Goal: Task Accomplishment & Management: Complete application form

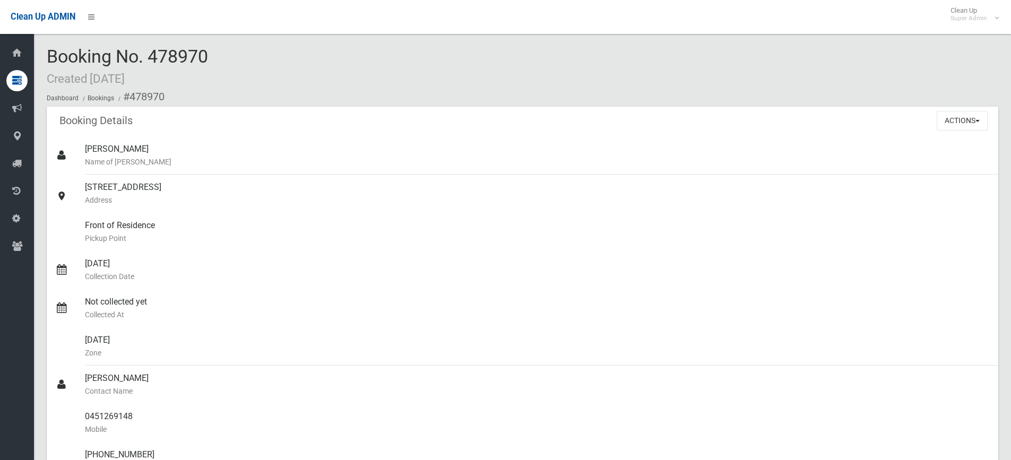
scroll to position [990, 0]
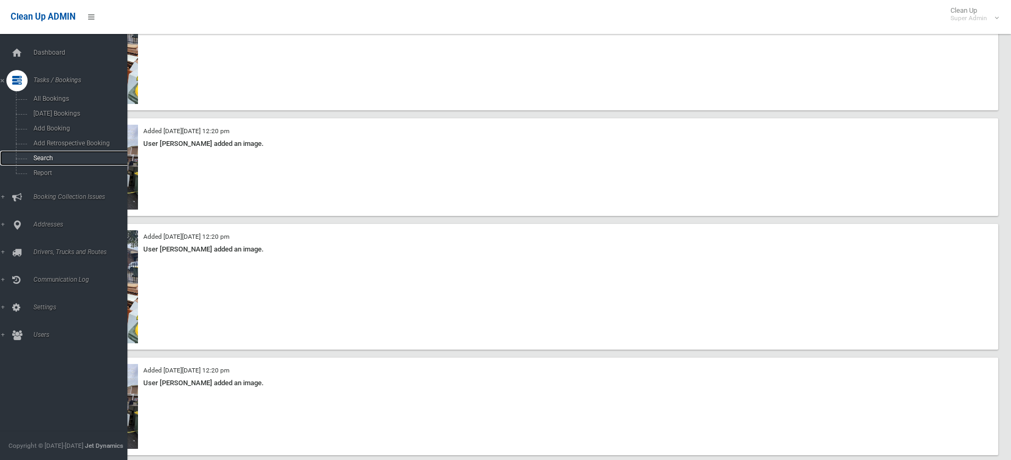
click at [46, 159] on span "Search" at bounding box center [78, 157] width 96 height 7
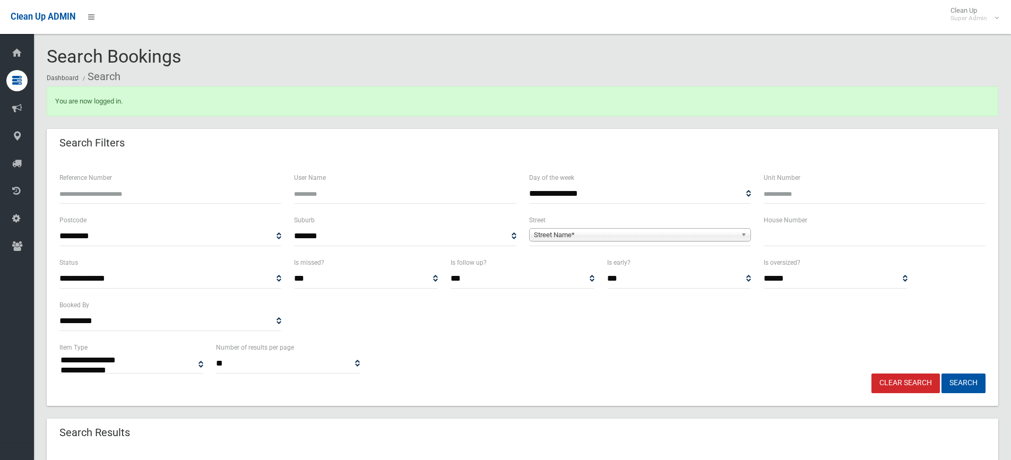
select select
click at [797, 237] on input "text" at bounding box center [875, 237] width 222 height 20
type input "**"
click at [696, 238] on span "Street Name*" at bounding box center [635, 235] width 203 height 13
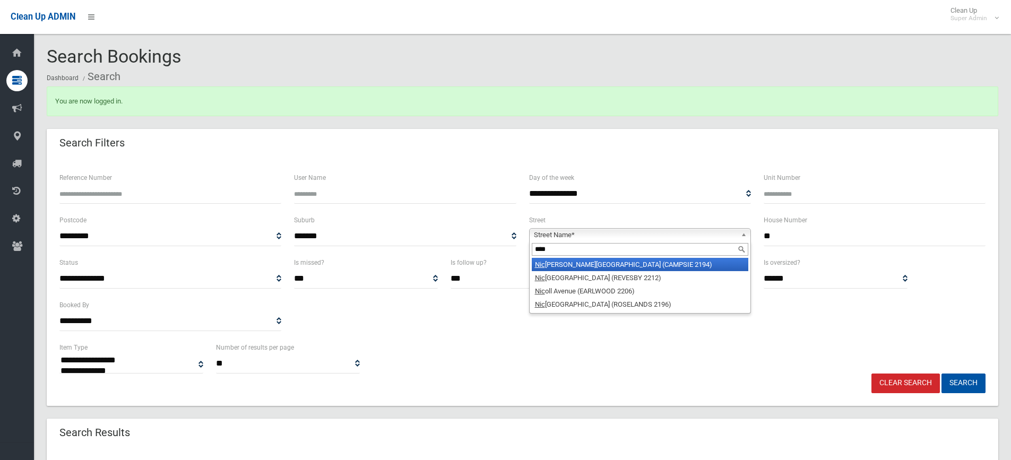
type input "*****"
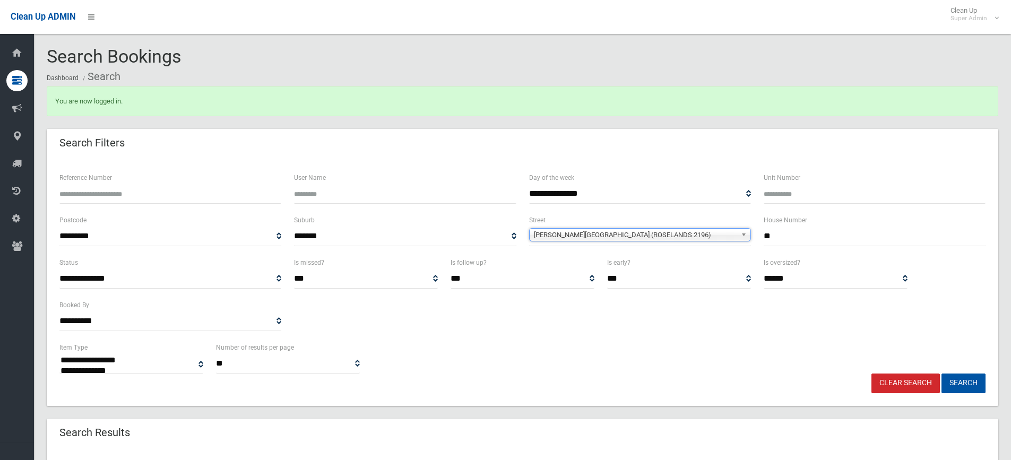
click at [942, 374] on button "Search" at bounding box center [964, 384] width 44 height 20
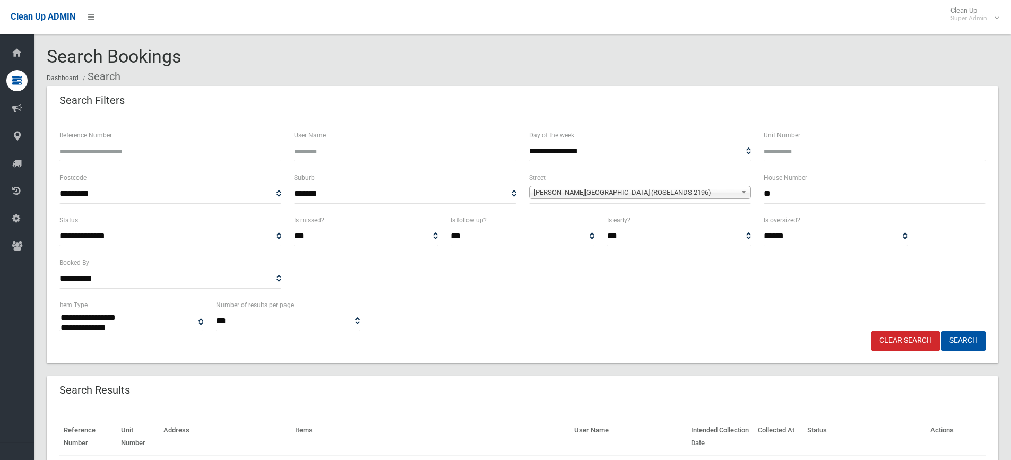
select select
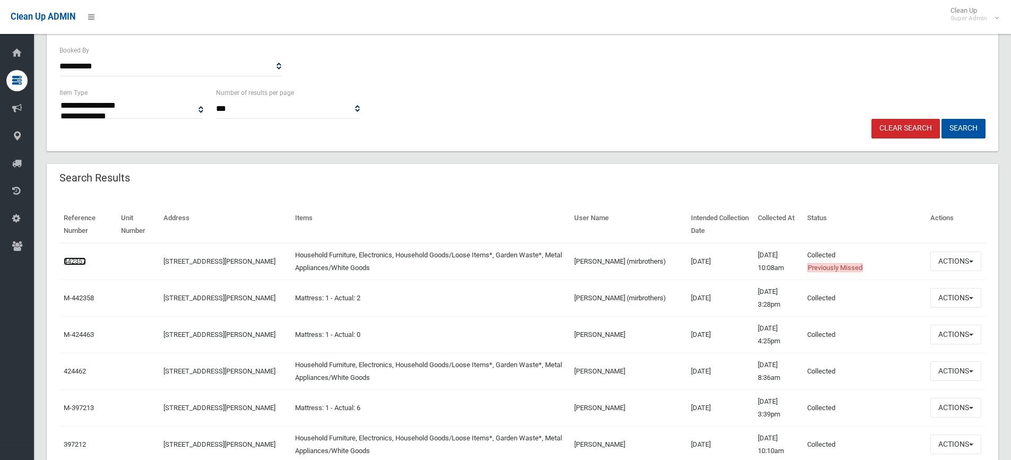
click at [76, 258] on link "442357" at bounding box center [75, 261] width 22 height 8
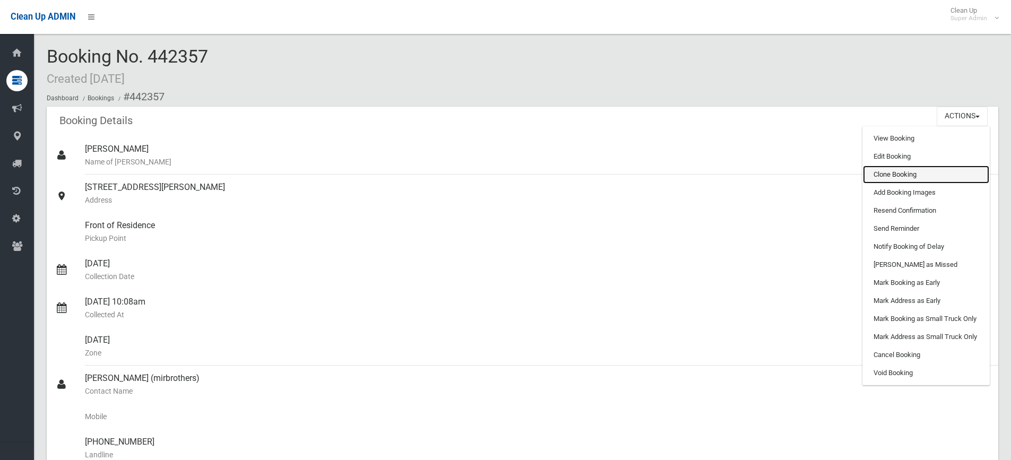
click at [929, 175] on link "Clone Booking" at bounding box center [926, 175] width 126 height 18
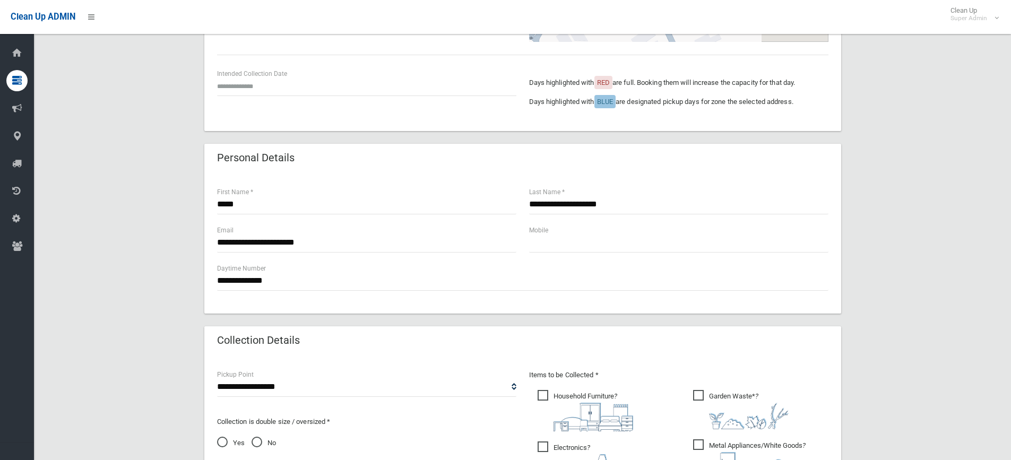
scroll to position [265, 0]
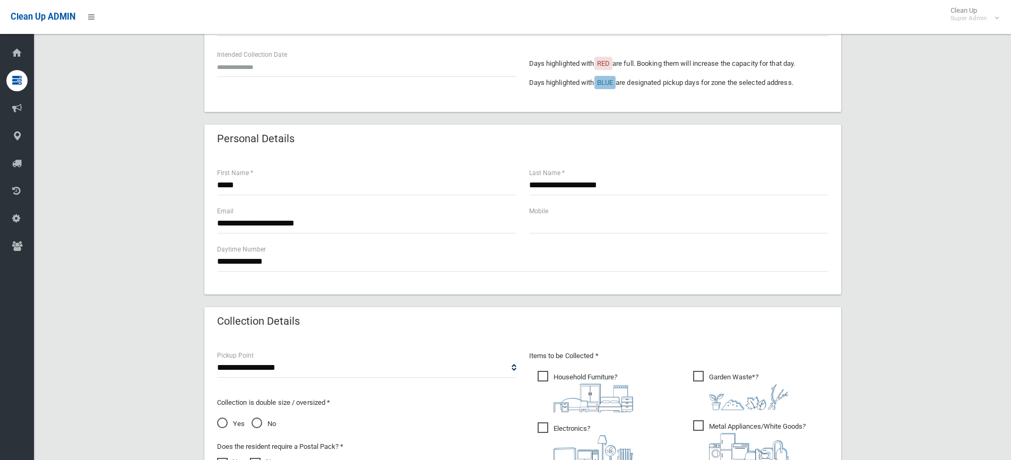
click at [247, 53] on div "Intended Collection Date" at bounding box center [366, 63] width 299 height 28
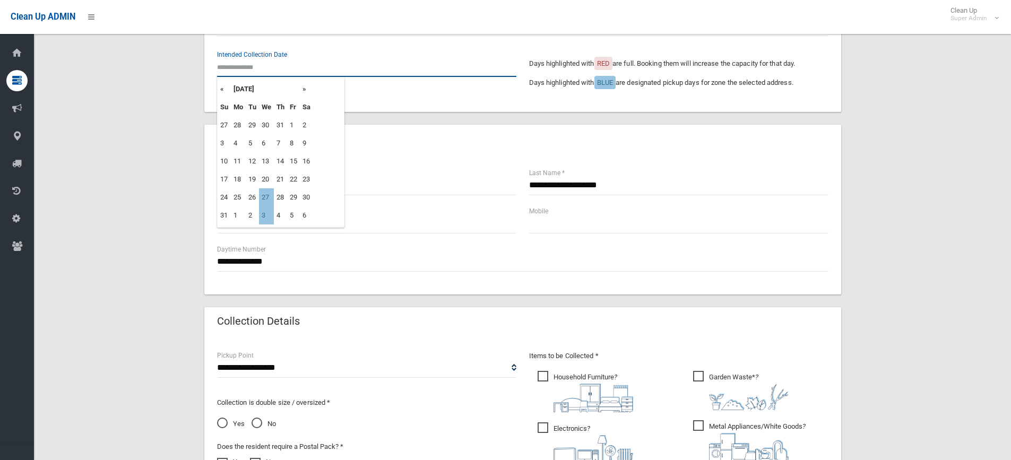
click at [249, 65] on input "text" at bounding box center [366, 67] width 299 height 20
click at [305, 88] on th "»" at bounding box center [306, 89] width 13 height 18
click at [222, 90] on th "«" at bounding box center [224, 89] width 13 height 18
click at [264, 214] on td "3" at bounding box center [266, 215] width 15 height 18
type input "**********"
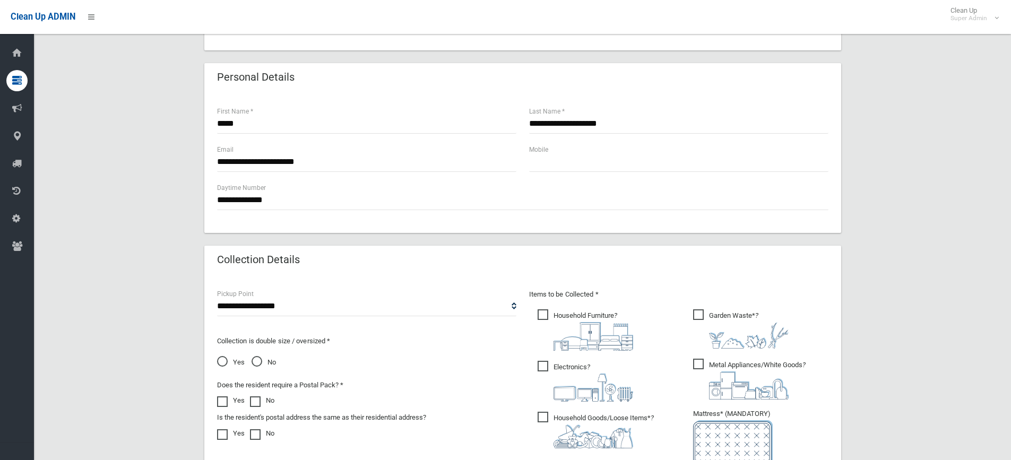
scroll to position [590, 0]
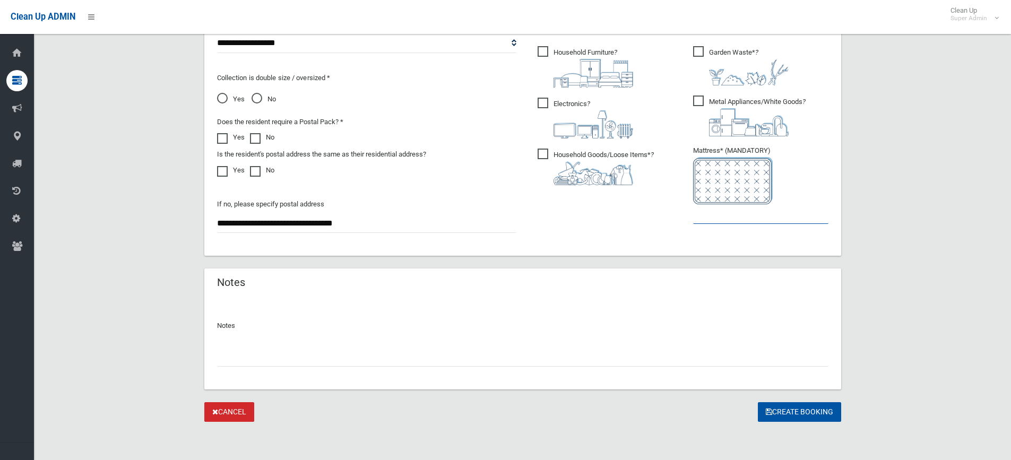
click at [716, 222] on input "text" at bounding box center [760, 214] width 135 height 20
type input "*"
click at [776, 410] on button "Create Booking" at bounding box center [799, 412] width 83 height 20
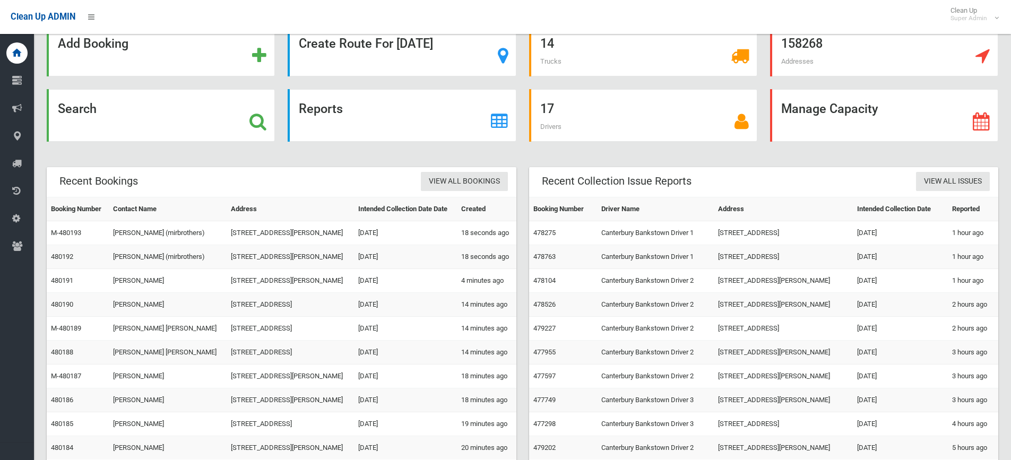
scroll to position [73, 0]
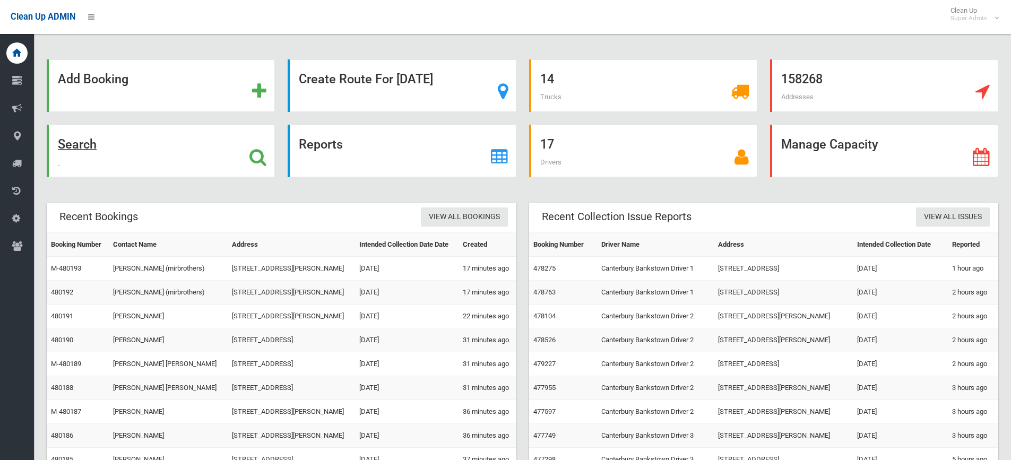
click at [229, 148] on div "Search" at bounding box center [161, 151] width 228 height 53
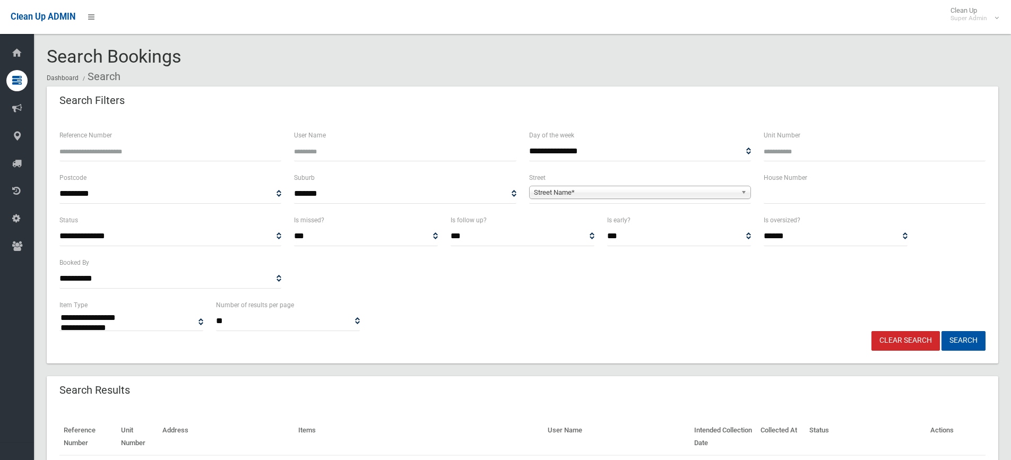
select select
click at [782, 194] on input "text" at bounding box center [875, 194] width 222 height 20
type input "***"
click at [729, 195] on span "Street Name*" at bounding box center [635, 192] width 203 height 13
type input "**********"
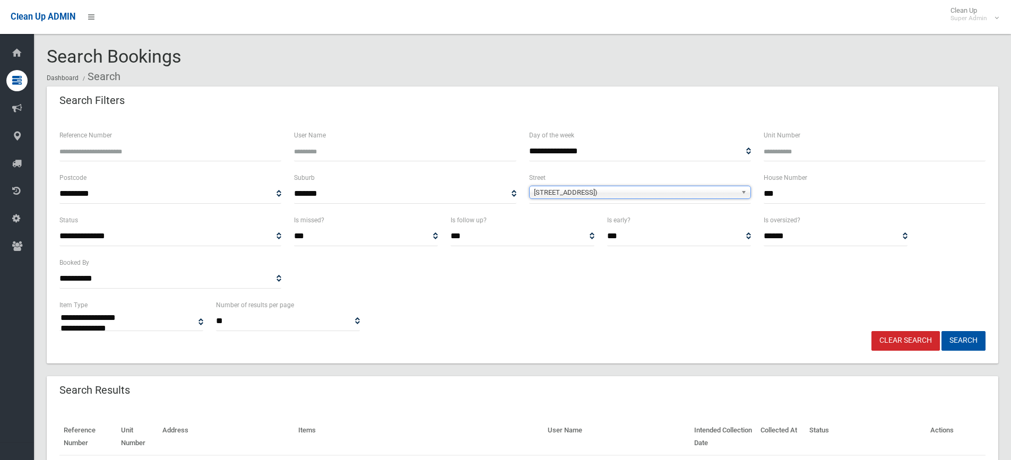
click at [942, 331] on button "Search" at bounding box center [964, 341] width 44 height 20
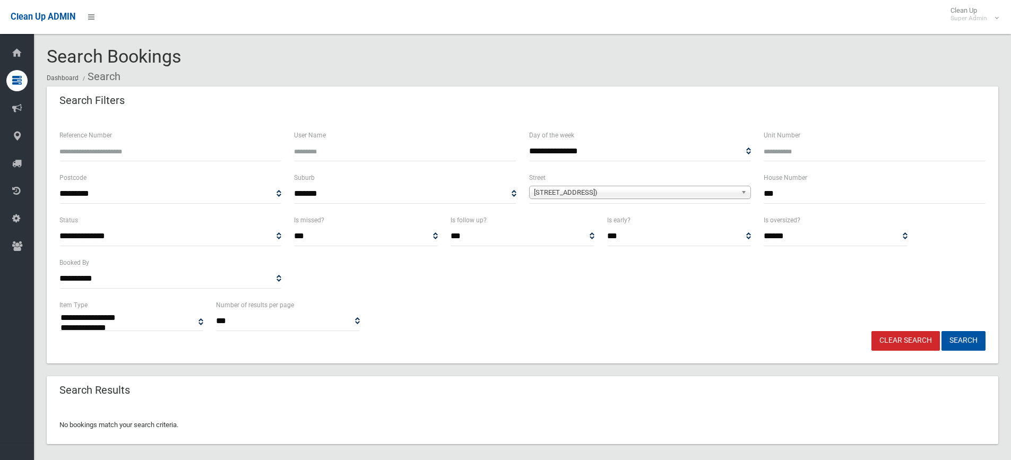
select select
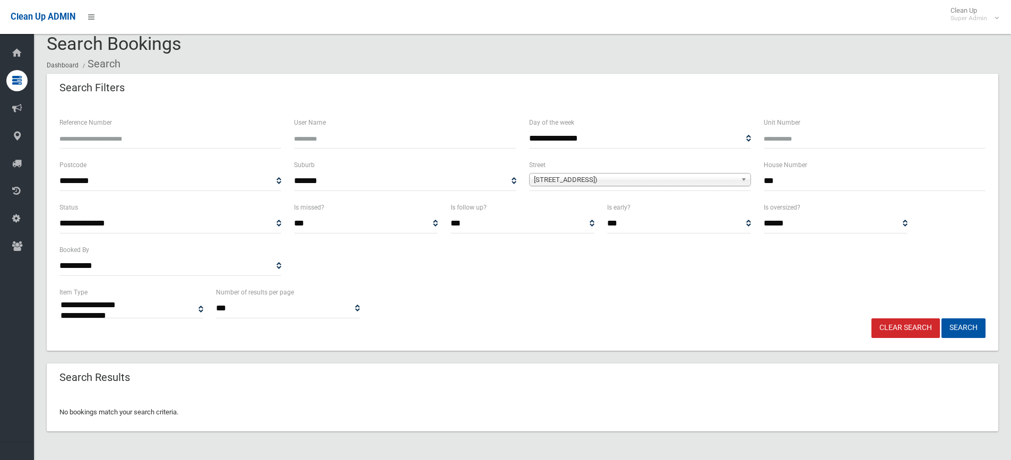
click at [797, 182] on input "***" at bounding box center [875, 181] width 222 height 20
type input "*******"
click at [942, 318] on button "Search" at bounding box center [964, 328] width 44 height 20
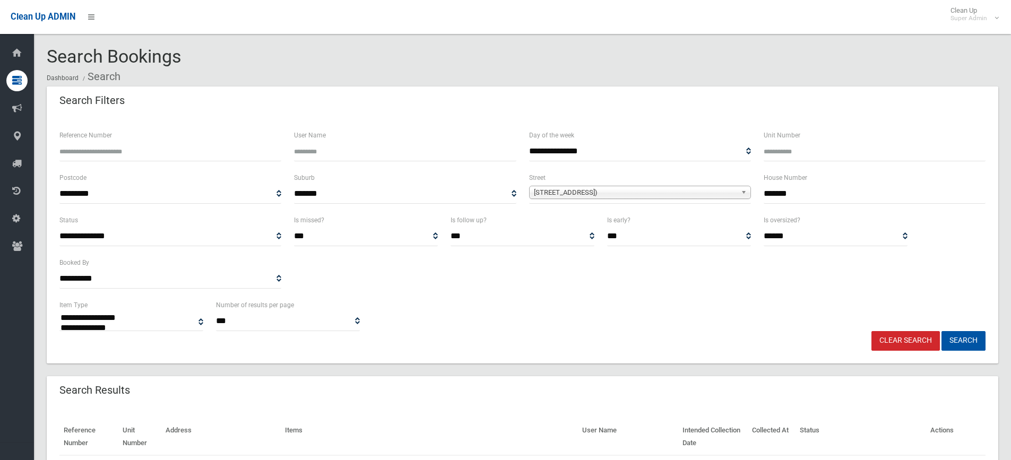
select select
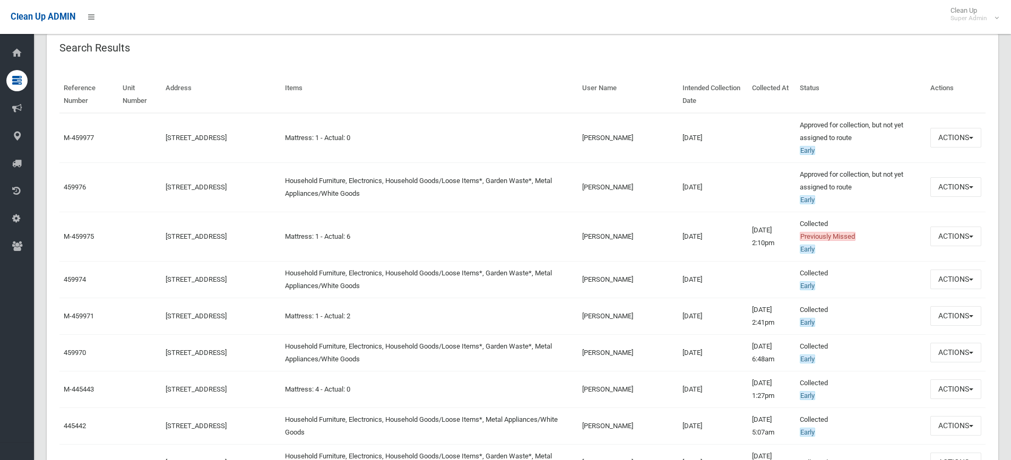
scroll to position [318, 0]
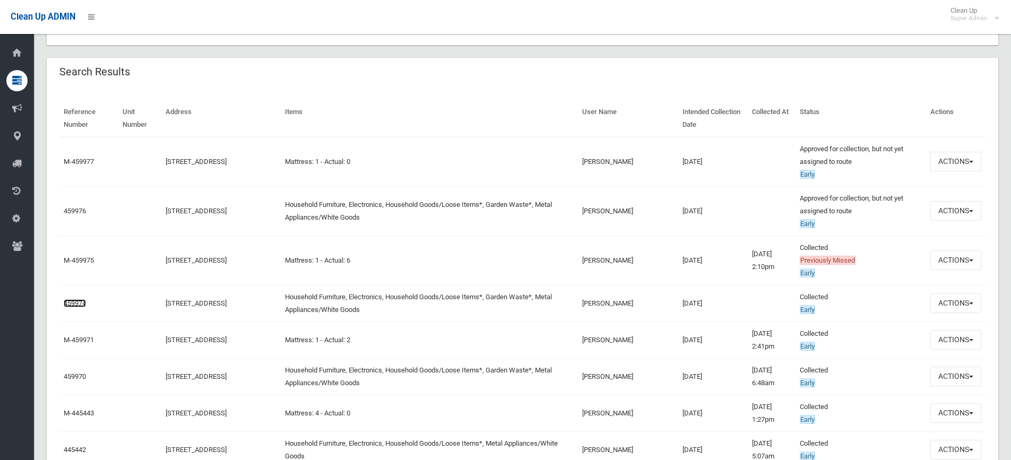
click at [77, 304] on link "459974" at bounding box center [75, 303] width 22 height 8
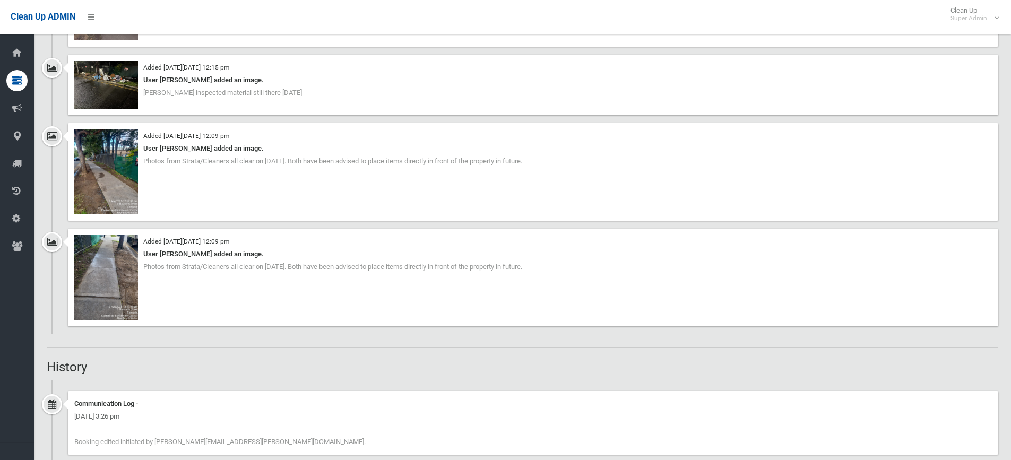
scroll to position [1168, 0]
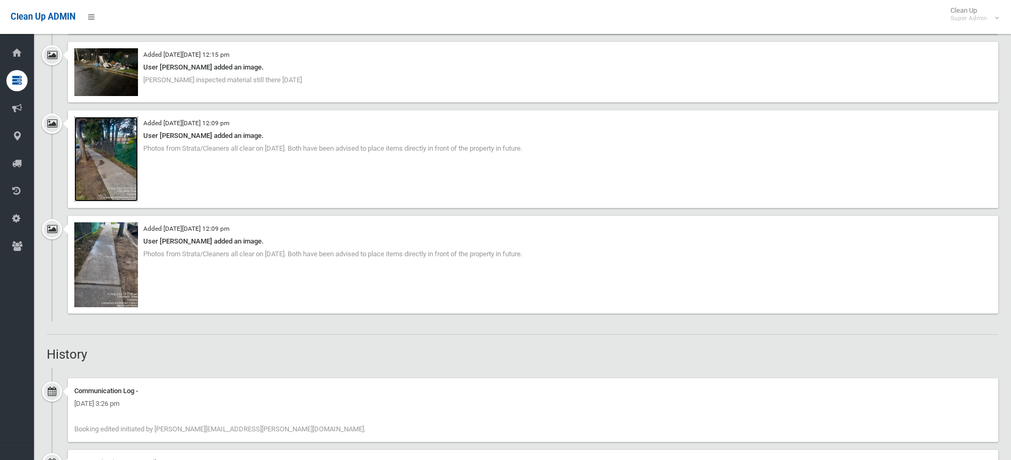
click at [119, 182] on img at bounding box center [106, 159] width 64 height 85
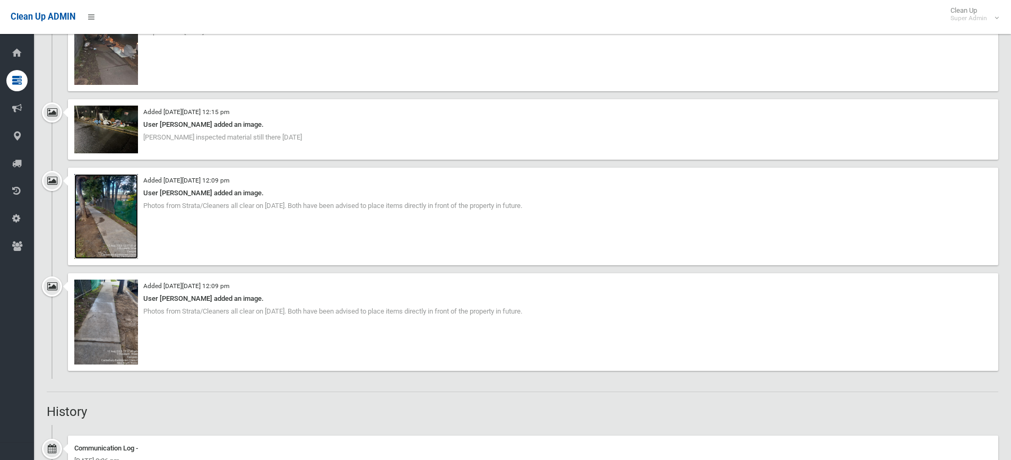
scroll to position [1061, 0]
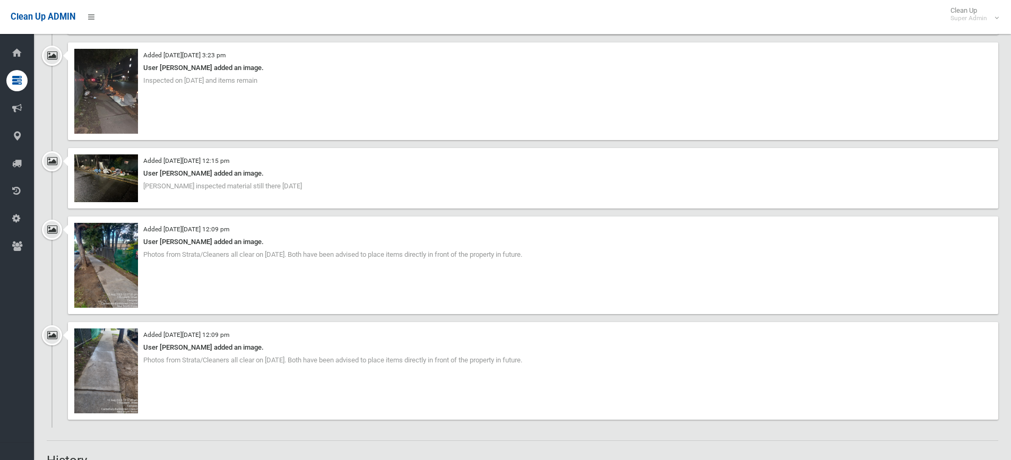
click at [139, 196] on div "Added [DATE][DATE] 12:15 pm User [PERSON_NAME] added an image. [PERSON_NAME] in…" at bounding box center [533, 178] width 930 height 61
click at [126, 192] on img at bounding box center [106, 178] width 64 height 48
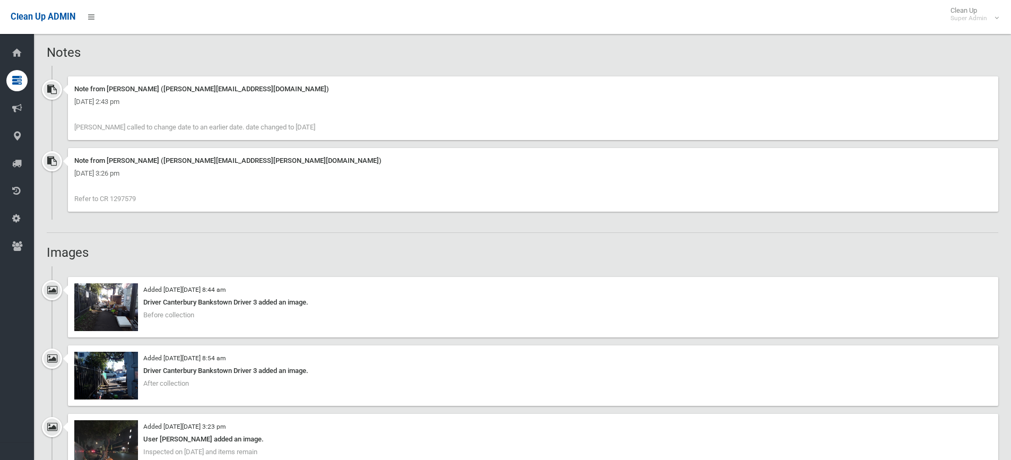
scroll to position [902, 0]
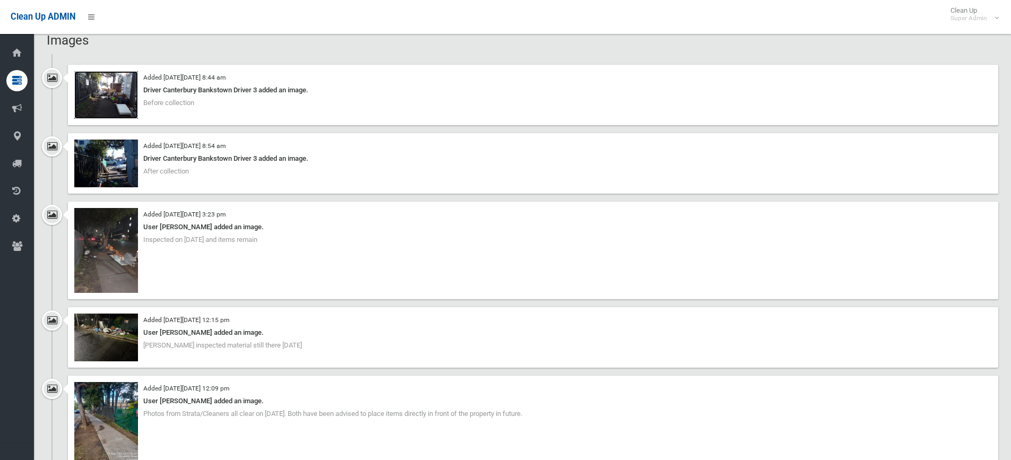
click at [110, 97] on img at bounding box center [106, 95] width 64 height 48
click at [124, 152] on img at bounding box center [106, 164] width 64 height 48
click at [107, 249] on img at bounding box center [106, 250] width 64 height 85
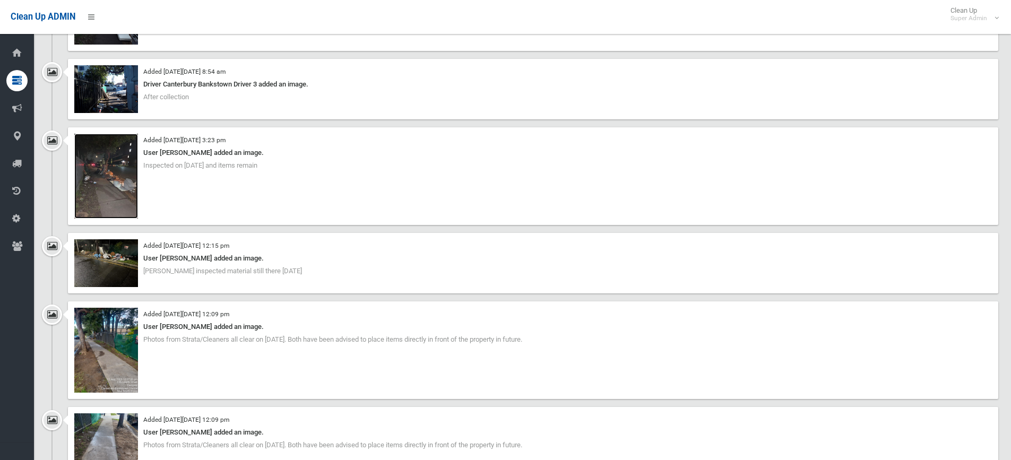
scroll to position [1061, 0]
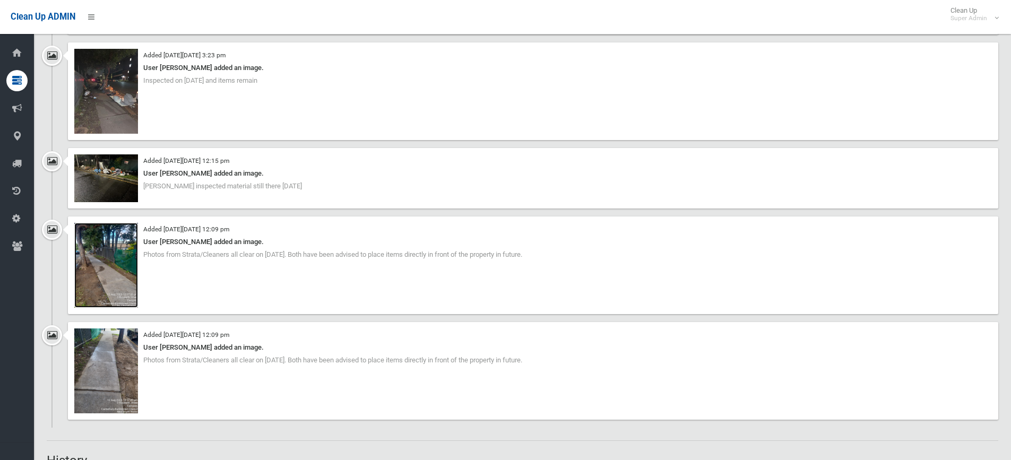
click at [132, 262] on img at bounding box center [106, 265] width 64 height 85
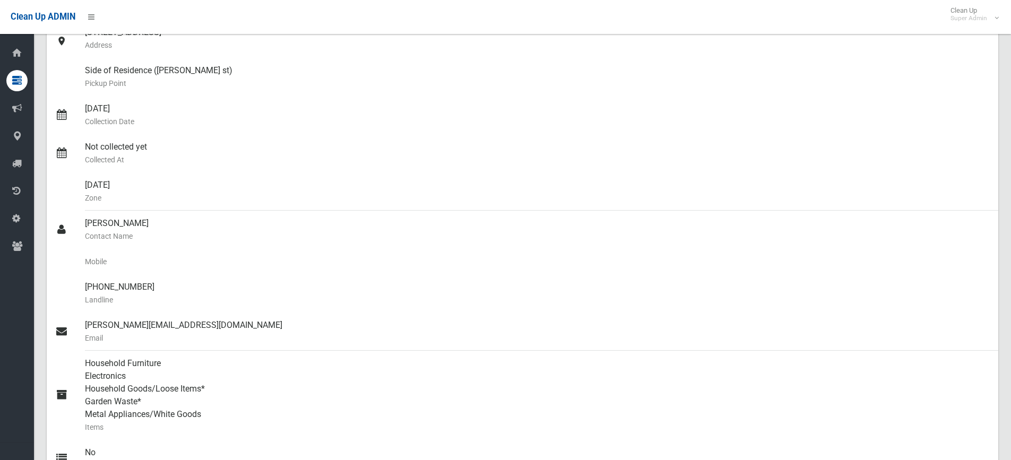
scroll to position [0, 0]
